Goal: Transaction & Acquisition: Purchase product/service

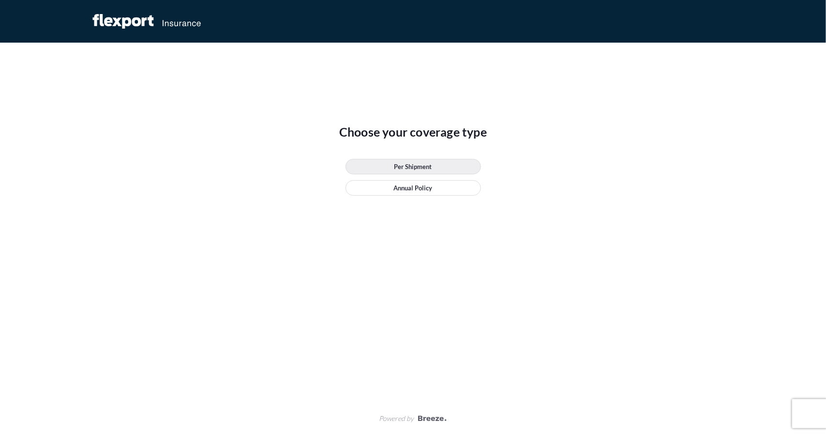
click at [427, 166] on p "Per Shipment" at bounding box center [413, 167] width 38 height 10
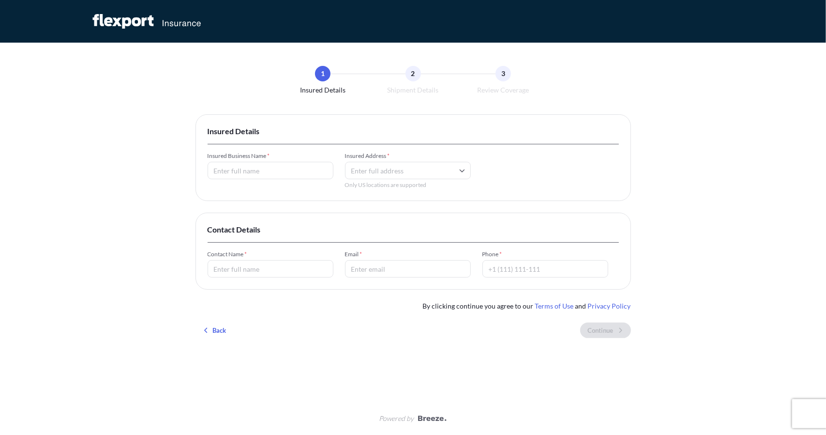
click at [297, 171] on input "Insured Business Name *" at bounding box center [271, 170] width 126 height 17
type input "Edgygear Inc"
click at [367, 172] on input "Insured Address *" at bounding box center [408, 170] width 126 height 17
type input "[STREET_ADDRESS][PERSON_NAME]"
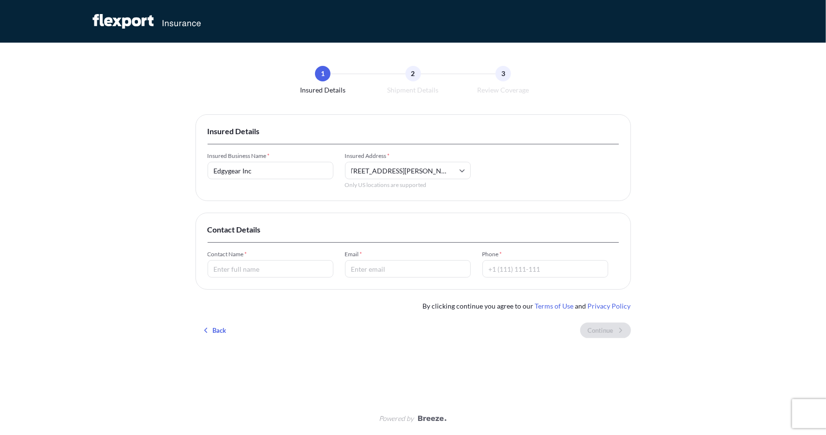
scroll to position [0, 0]
click at [265, 198] on div "Insured Details Insured Business Name * Edgygear Inc Insured Address * [STREET_…" at bounding box center [413, 157] width 436 height 87
click at [282, 268] on input "Contact Name *" at bounding box center [271, 268] width 126 height 17
type input "T"
type input "[PERSON_NAME]"
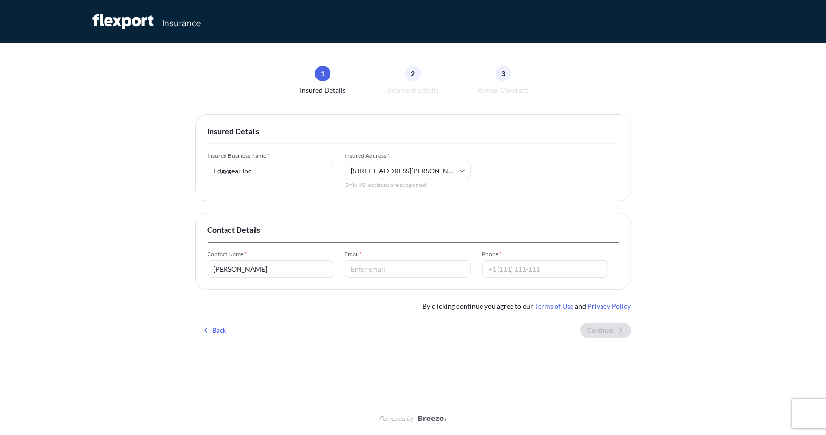
click at [407, 273] on input "Email *" at bounding box center [408, 268] width 126 height 17
type input "[PERSON_NAME][EMAIL_ADDRESS][DOMAIN_NAME]"
click at [553, 269] on input "Phone *" at bounding box center [545, 268] width 126 height 17
type input "13108001592"
click at [751, 229] on div "1 Insured Details 2 Shipment Details 3 Review Coverage Insured Details Insured …" at bounding box center [413, 217] width 826 height 435
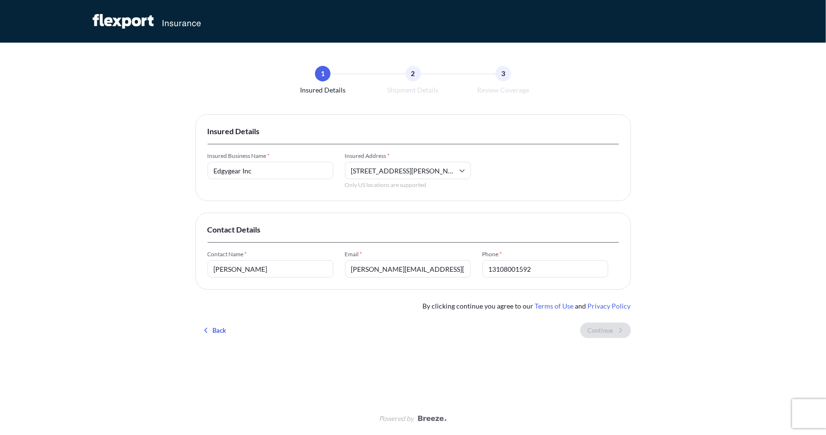
click at [673, 285] on div "1 Insured Details 2 Shipment Details 3 Review Coverage Insured Details Insured …" at bounding box center [413, 217] width 826 height 435
click at [424, 308] on div "Insured Details Insured Business Name * Edgygear Inc Insured Address * [STREET_…" at bounding box center [413, 229] width 436 height 231
click at [419, 301] on div "Insured Details Insured Business Name * Edgygear Inc Insured Address * [STREET_…" at bounding box center [413, 229] width 436 height 231
click at [450, 304] on span "By clicking continue you agree to our Terms of Use and Privacy Policy" at bounding box center [527, 306] width 208 height 10
click at [507, 309] on span "By clicking continue you agree to our Terms of Use and Privacy Policy" at bounding box center [527, 306] width 208 height 10
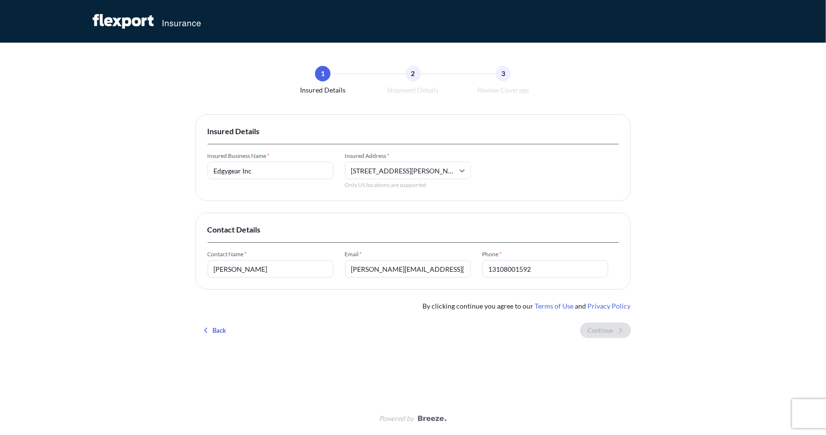
click at [672, 306] on div "1 Insured Details 2 Shipment Details 3 Review Coverage Insured Details Insured …" at bounding box center [413, 217] width 826 height 435
click at [379, 313] on div "Insured Details Insured Business Name * Edgygear Inc Insured Address * [STREET_…" at bounding box center [413, 229] width 436 height 231
click at [420, 320] on div "Insured Details Insured Business Name * Edgygear Inc Insured Address * [STREET_…" at bounding box center [413, 229] width 436 height 231
click at [413, 303] on div "Insured Details Insured Business Name * Edgygear Inc Insured Address * [STREET_…" at bounding box center [413, 229] width 436 height 231
click at [418, 301] on div "Insured Details Insured Business Name * Edgygear Inc Insured Address * [STREET_…" at bounding box center [413, 229] width 436 height 231
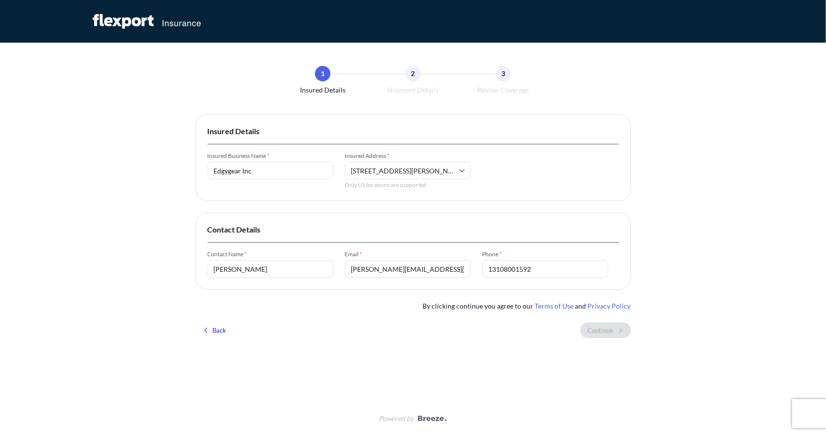
drag, startPoint x: 363, startPoint y: 310, endPoint x: 270, endPoint y: 309, distance: 92.4
click at [361, 312] on div "Insured Details Insured Business Name * Edgygear Inc Insured Address * [STREET_…" at bounding box center [413, 229] width 436 height 231
drag, startPoint x: 270, startPoint y: 309, endPoint x: 201, endPoint y: 303, distance: 69.4
click at [270, 310] on div "Insured Details Insured Business Name * Edgygear Inc Insured Address * [STREET_…" at bounding box center [413, 229] width 436 height 231
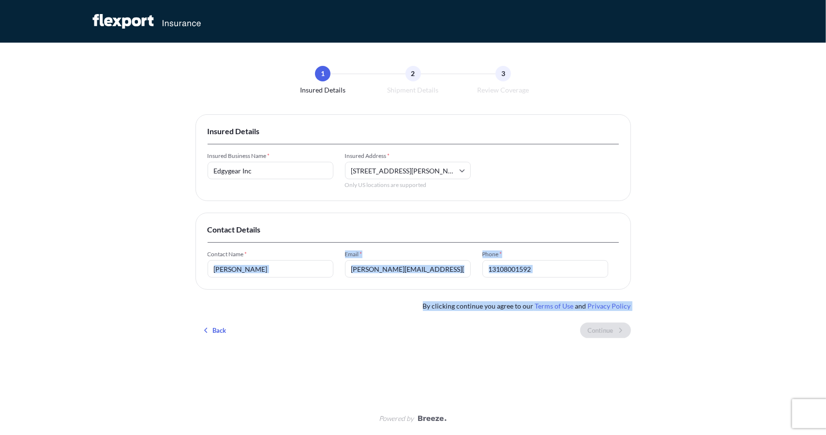
drag, startPoint x: 201, startPoint y: 303, endPoint x: 427, endPoint y: 311, distance: 225.6
click at [306, 311] on div "Insured Details Insured Business Name * Edgygear Inc Insured Address * [STREET_…" at bounding box center [413, 229] width 436 height 231
click at [433, 310] on div "Insured Details Insured Business Name * Edgygear Inc Insured Address * [STREET_…" at bounding box center [413, 229] width 436 height 231
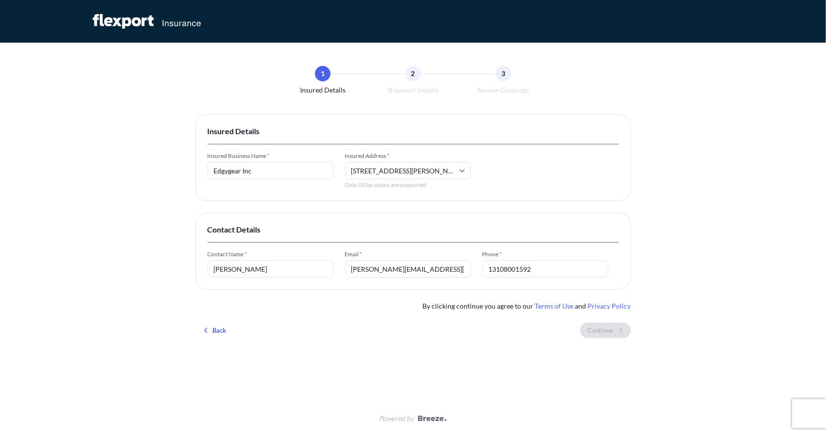
click at [447, 306] on span "By clicking continue you agree to our Terms of Use and Privacy Policy" at bounding box center [527, 306] width 208 height 10
click at [422, 304] on div "Insured Details Insured Business Name * Edgygear Inc Insured Address * [STREET_…" at bounding box center [413, 229] width 436 height 231
click at [642, 336] on div "1 Insured Details 2 Shipment Details 3 Review Coverage Insured Details Insured …" at bounding box center [413, 217] width 826 height 435
